Goal: Navigation & Orientation: Go to known website

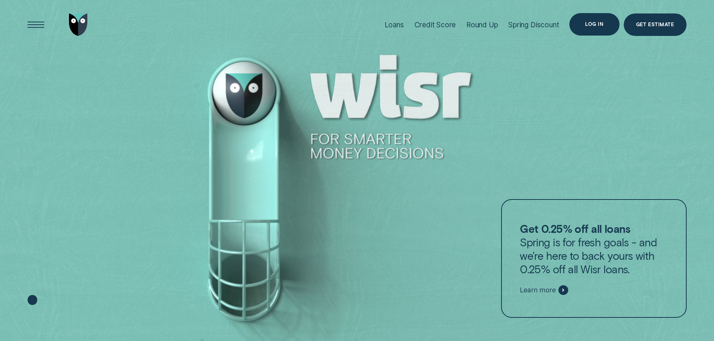
click at [601, 24] on div "Log in" at bounding box center [594, 24] width 18 height 4
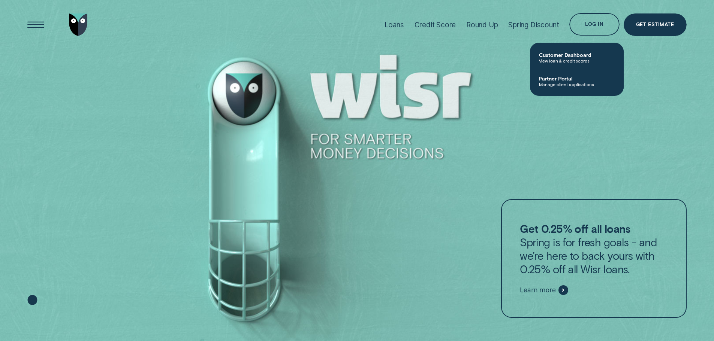
click at [585, 54] on span "Customer Dashboard" at bounding box center [577, 55] width 76 height 6
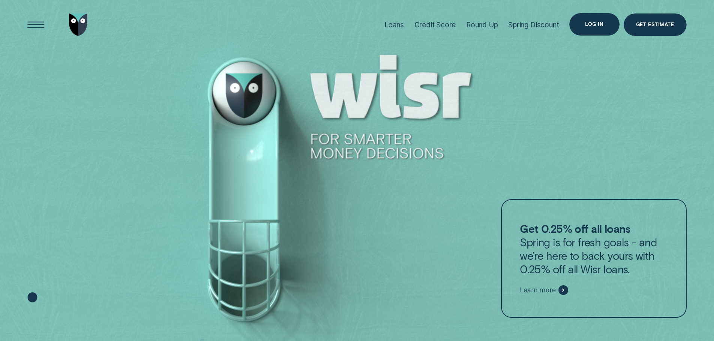
click at [596, 17] on div "Log in" at bounding box center [594, 24] width 50 height 22
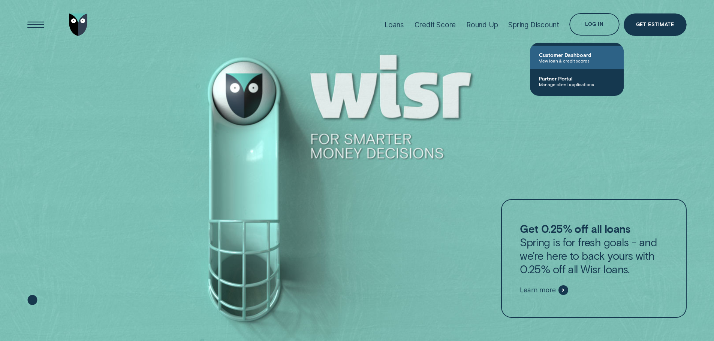
click at [584, 53] on span "Customer Dashboard" at bounding box center [577, 55] width 76 height 6
